Goal: Task Accomplishment & Management: Manage account settings

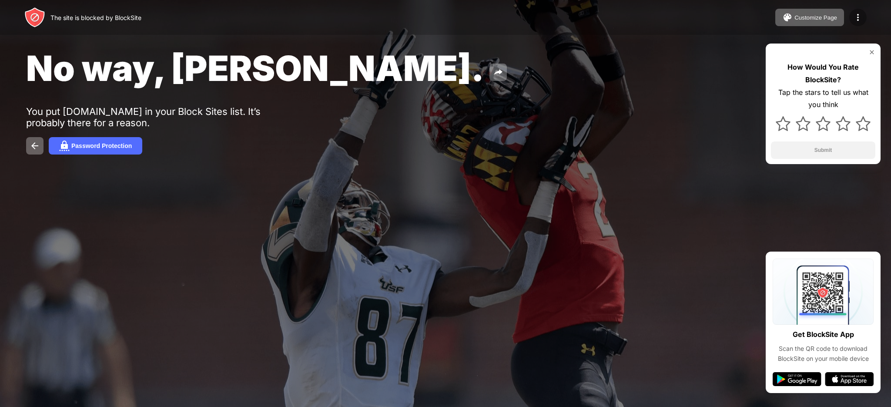
click at [861, 18] on img at bounding box center [857, 17] width 10 height 10
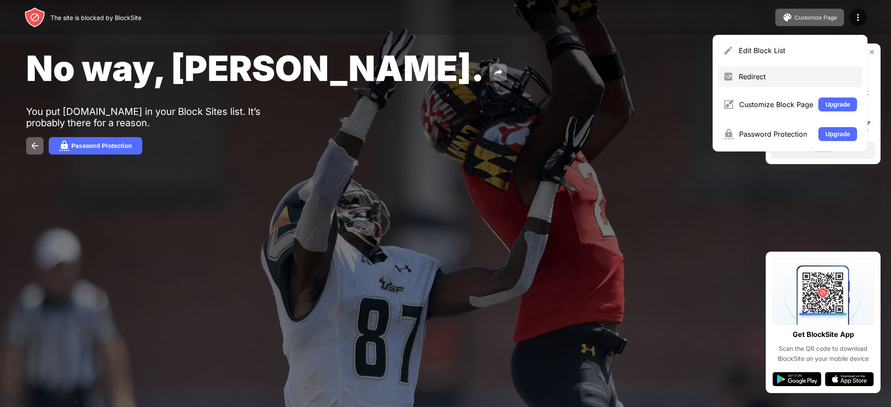
click at [785, 77] on div "Redirect" at bounding box center [797, 76] width 118 height 9
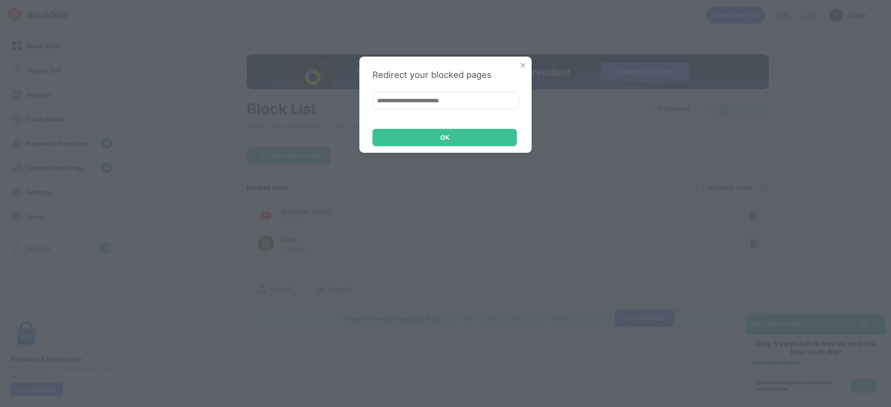
click at [523, 66] on img at bounding box center [522, 65] width 9 height 9
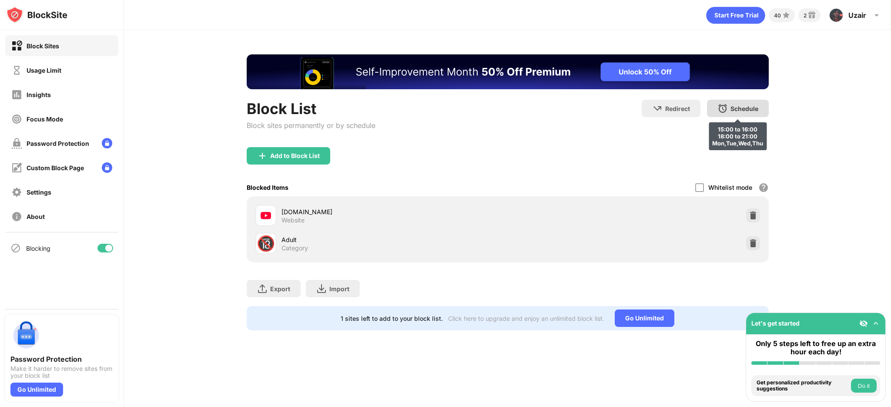
click at [753, 108] on div "Schedule" at bounding box center [744, 108] width 28 height 7
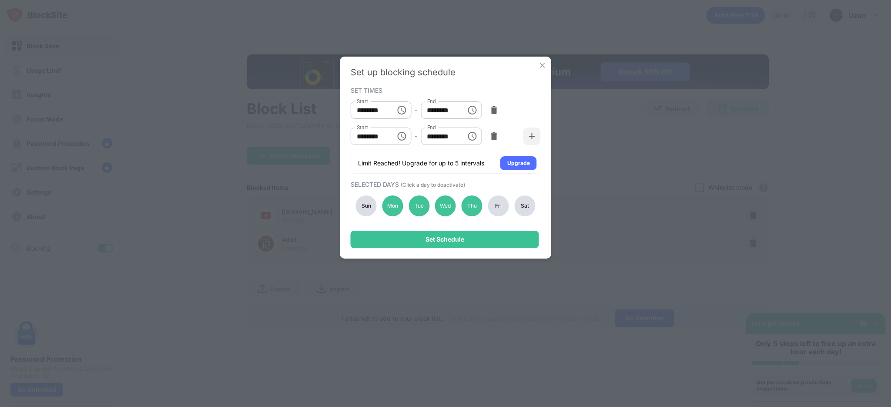
click at [542, 63] on img at bounding box center [542, 65] width 9 height 9
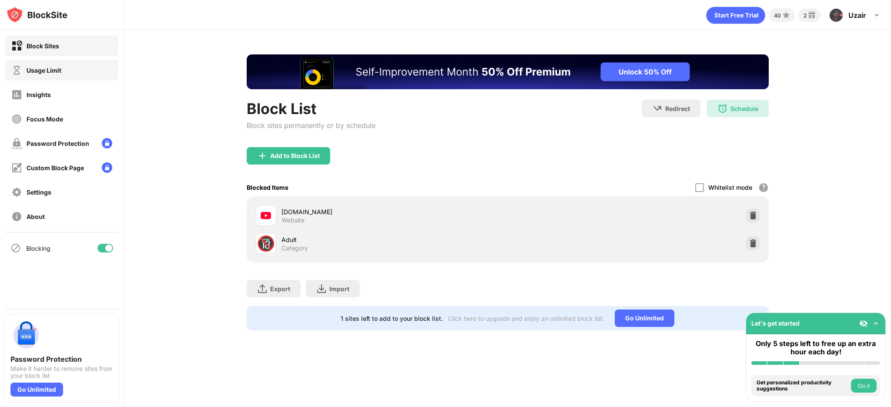
click at [83, 75] on div "Usage Limit" at bounding box center [61, 70] width 113 height 21
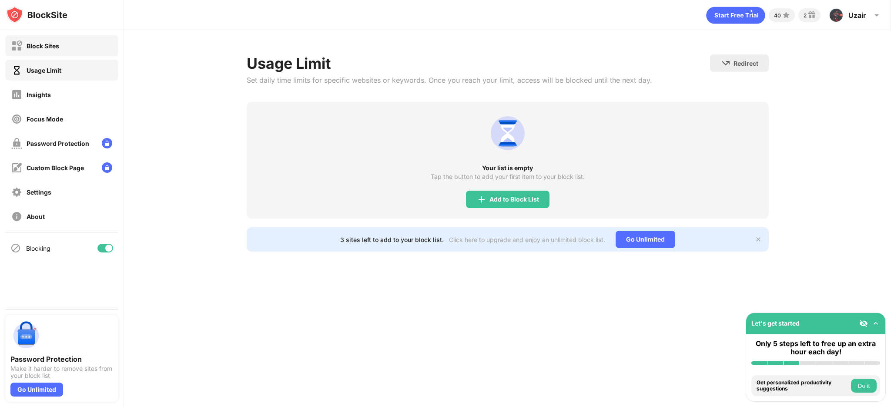
click at [78, 47] on div "Block Sites" at bounding box center [61, 45] width 113 height 21
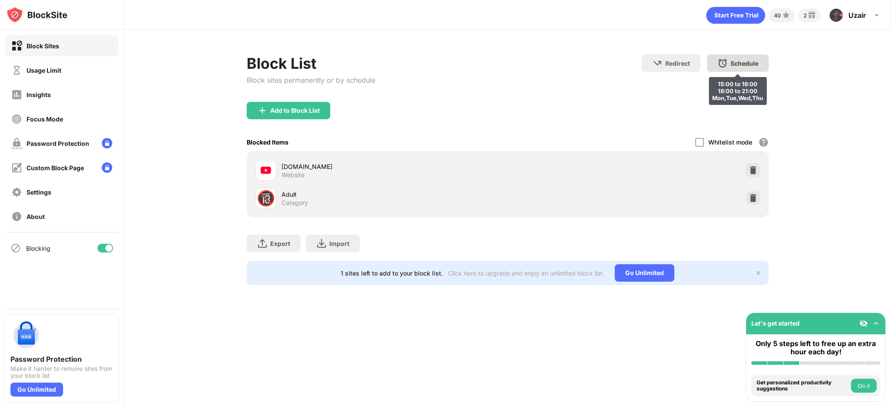
click at [737, 63] on div "Schedule" at bounding box center [744, 63] width 28 height 7
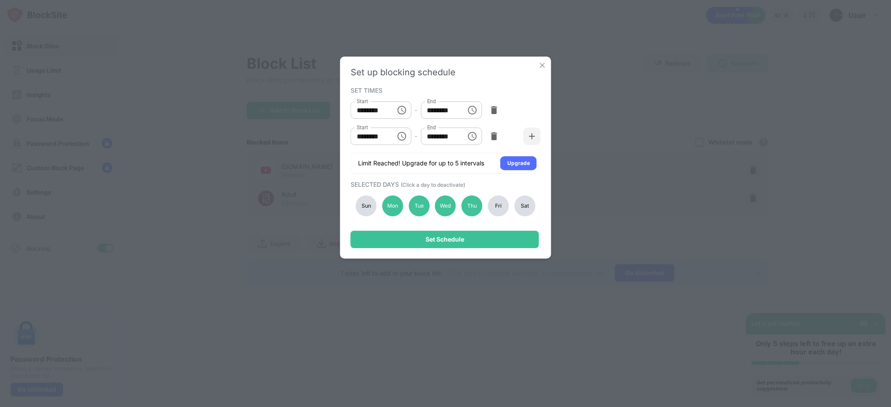
click at [542, 65] on img at bounding box center [542, 65] width 9 height 9
